Goal: Navigation & Orientation: Find specific page/section

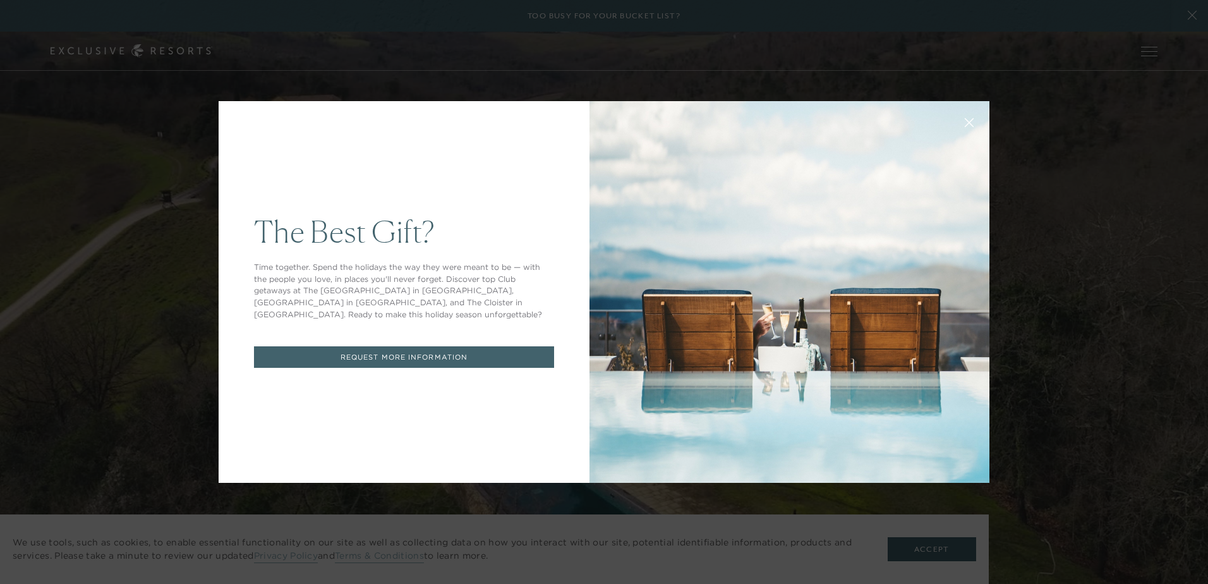
click at [966, 123] on icon at bounding box center [969, 122] width 9 height 9
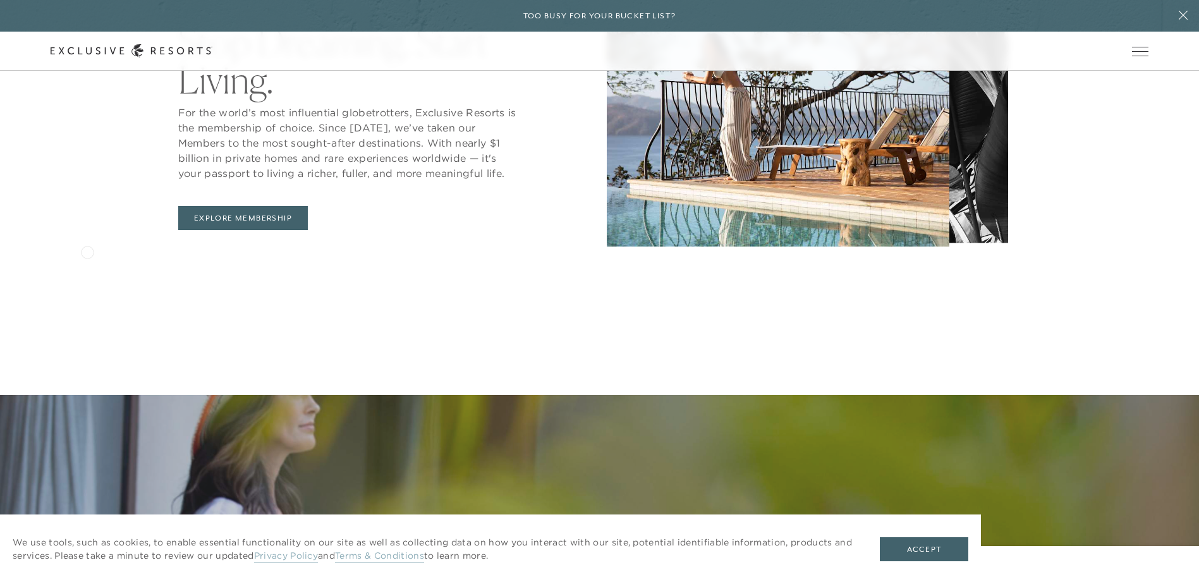
scroll to position [569, 0]
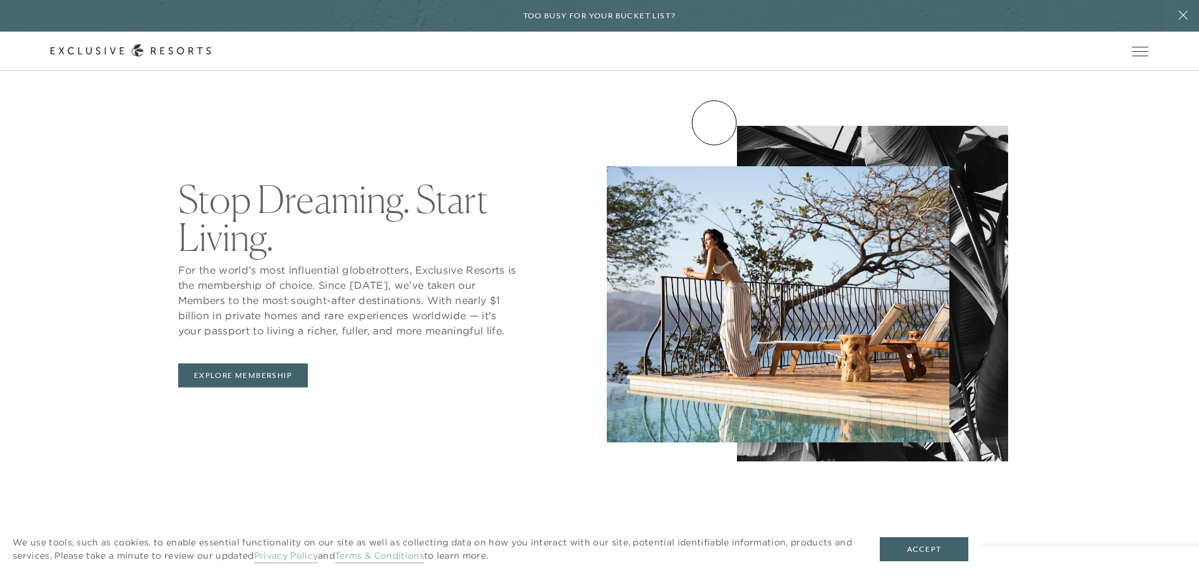
click at [0, 0] on link "Experience Collection" at bounding box center [0, 0] width 0 height 0
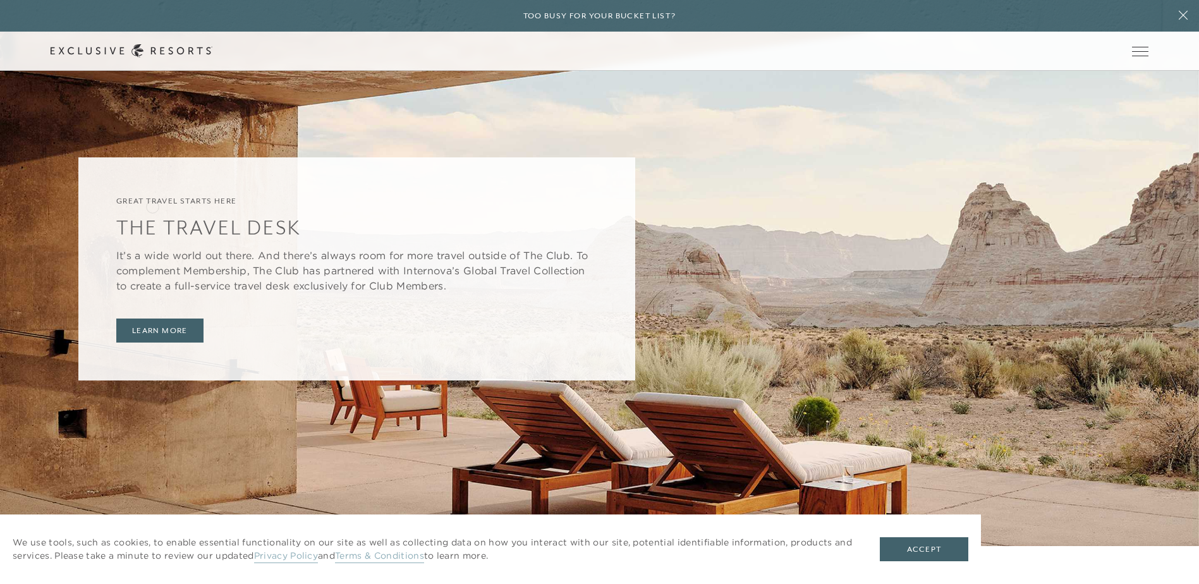
scroll to position [3096, 0]
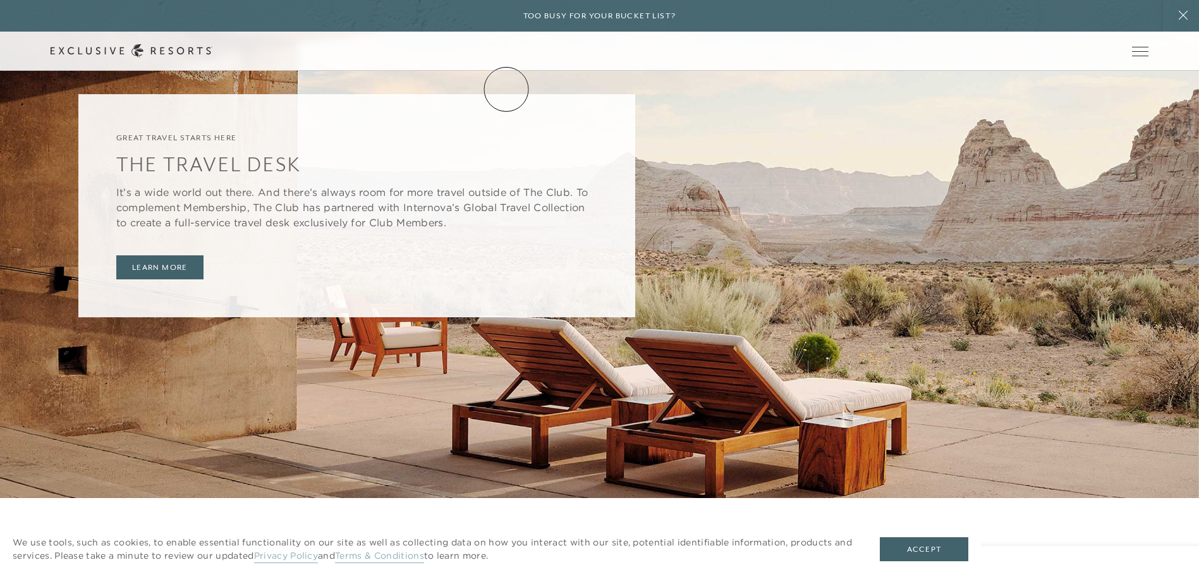
click at [0, 0] on link "Residence Collection" at bounding box center [0, 0] width 0 height 0
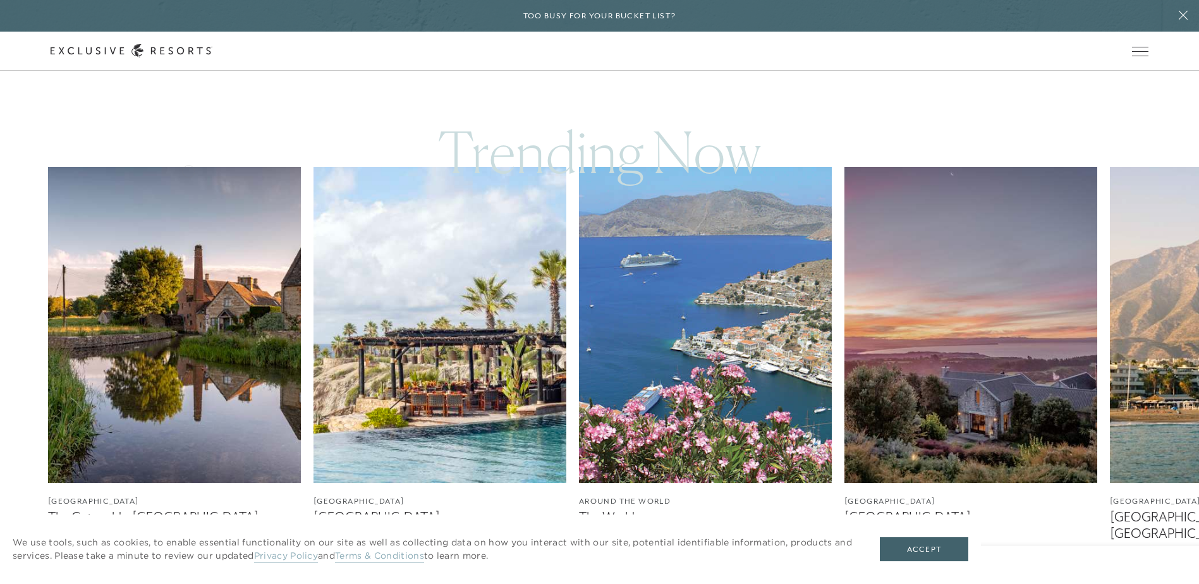
scroll to position [822, 0]
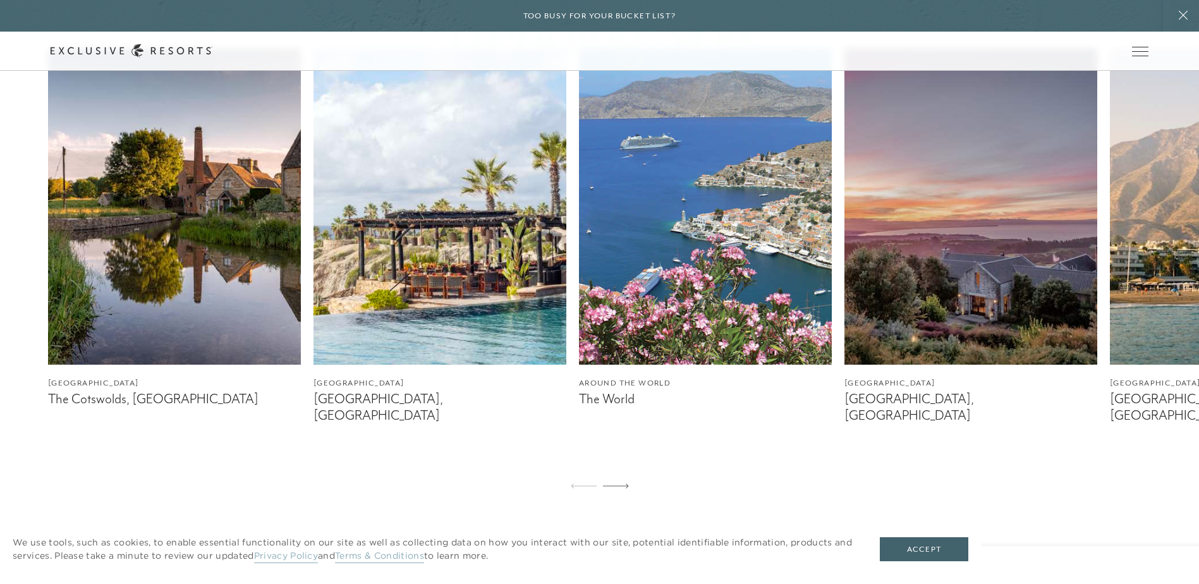
click at [419, 293] on img at bounding box center [439, 207] width 253 height 316
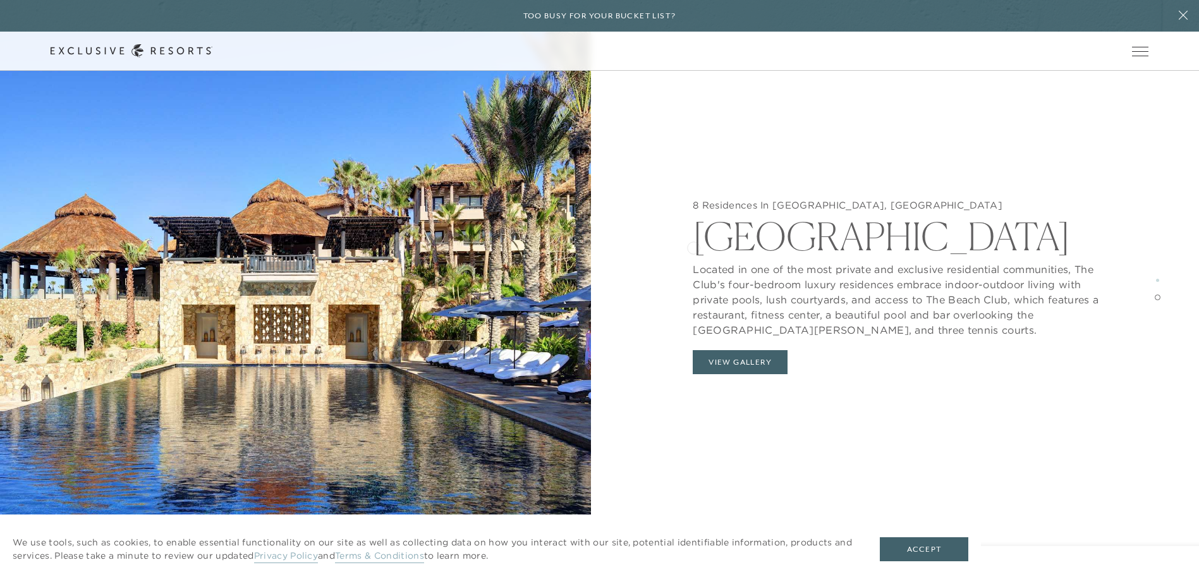
scroll to position [2528, 0]
